Goal: Information Seeking & Learning: Learn about a topic

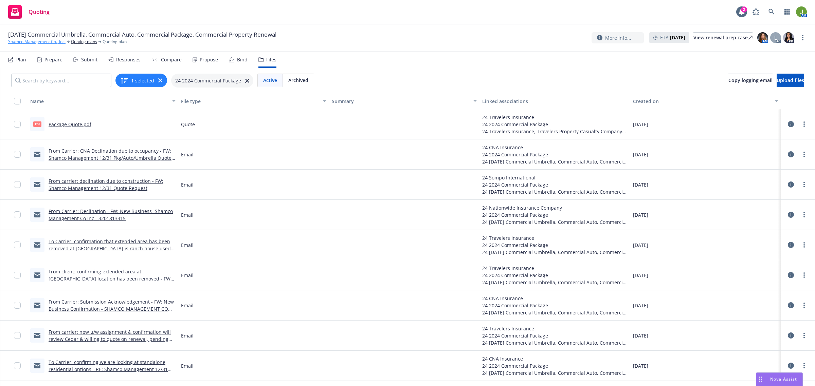
click at [49, 40] on link "Shamco Management Co., Inc." at bounding box center [36, 42] width 57 height 6
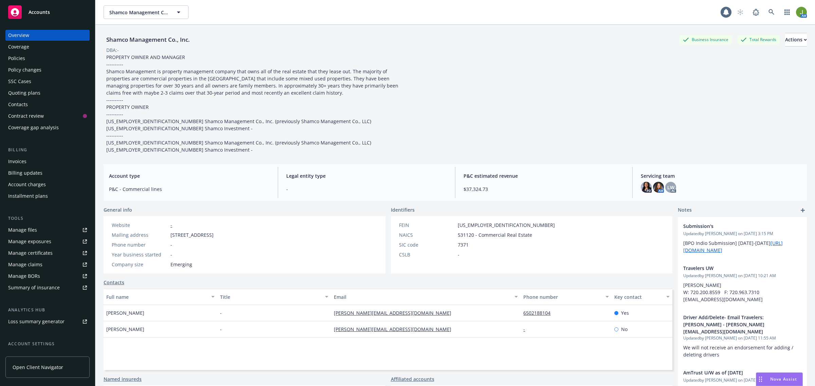
click at [38, 54] on div "Policies" at bounding box center [47, 58] width 79 height 11
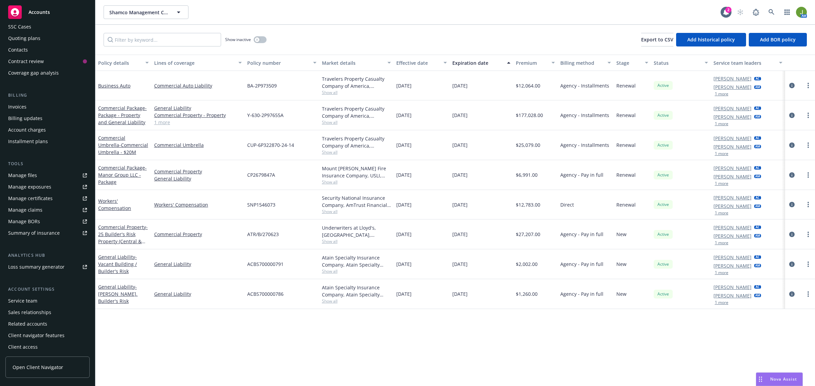
scroll to position [55, 0]
click at [42, 300] on div "Service team" at bounding box center [47, 300] width 79 height 11
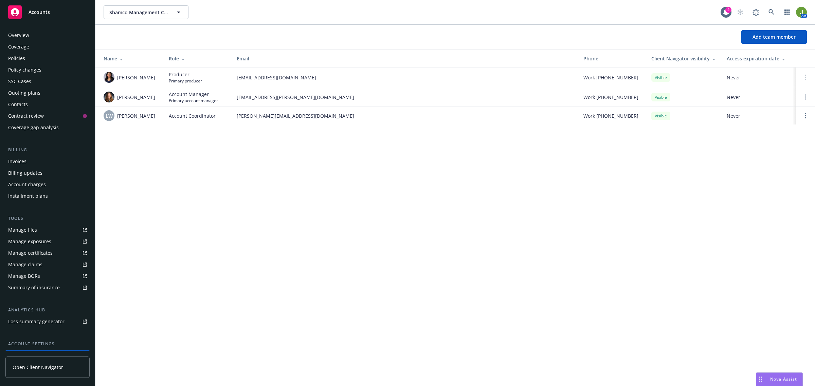
click at [32, 60] on div "Policies" at bounding box center [47, 58] width 79 height 11
